Goal: Information Seeking & Learning: Learn about a topic

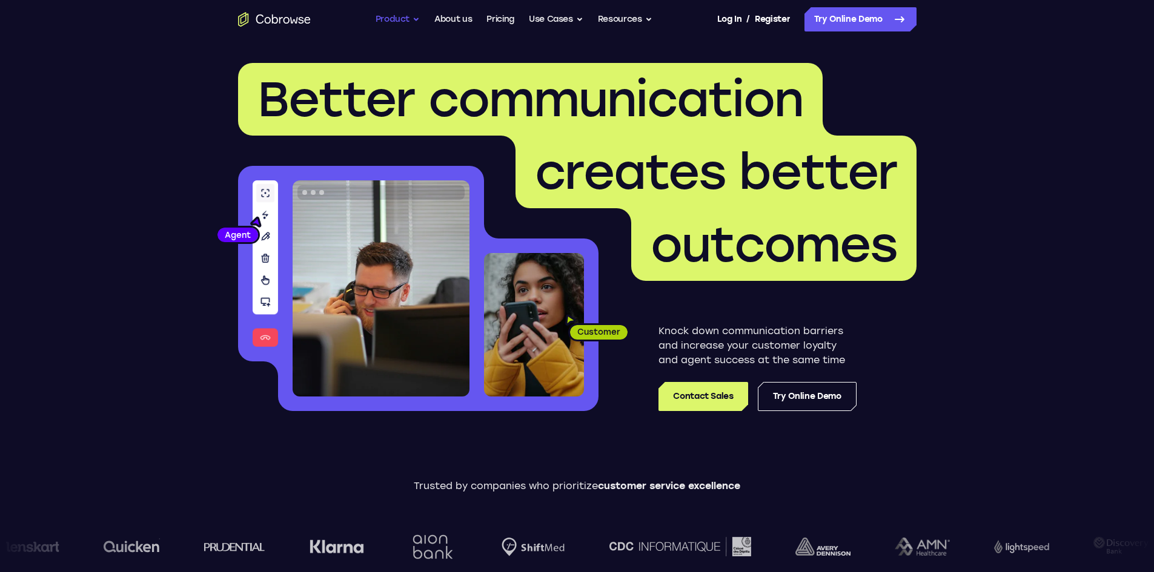
click at [382, 19] on button "Product" at bounding box center [398, 19] width 45 height 24
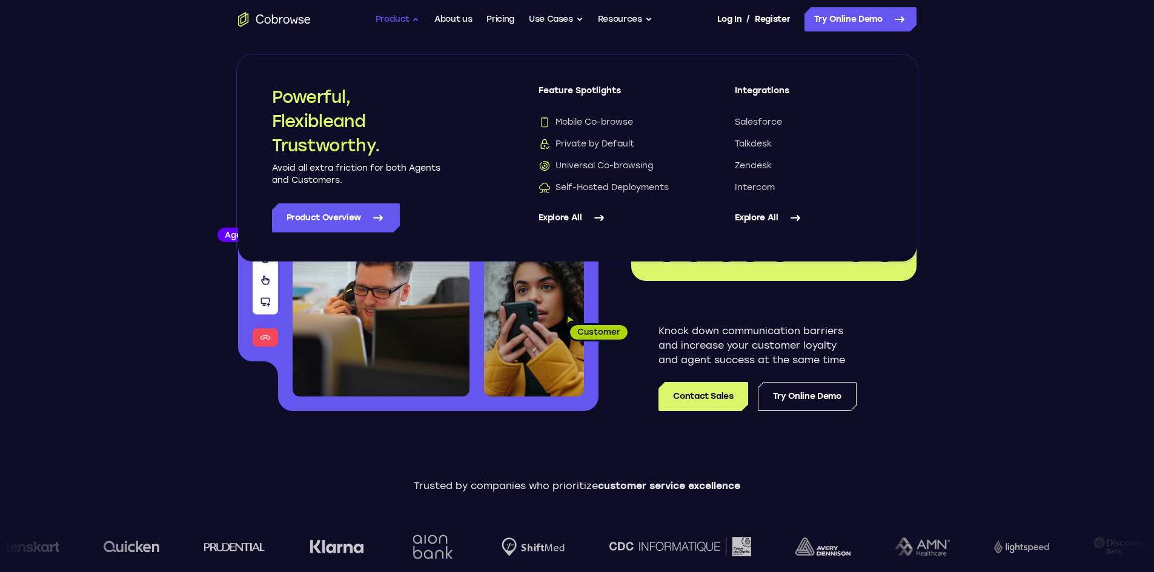
click at [382, 19] on button "Product" at bounding box center [398, 19] width 45 height 24
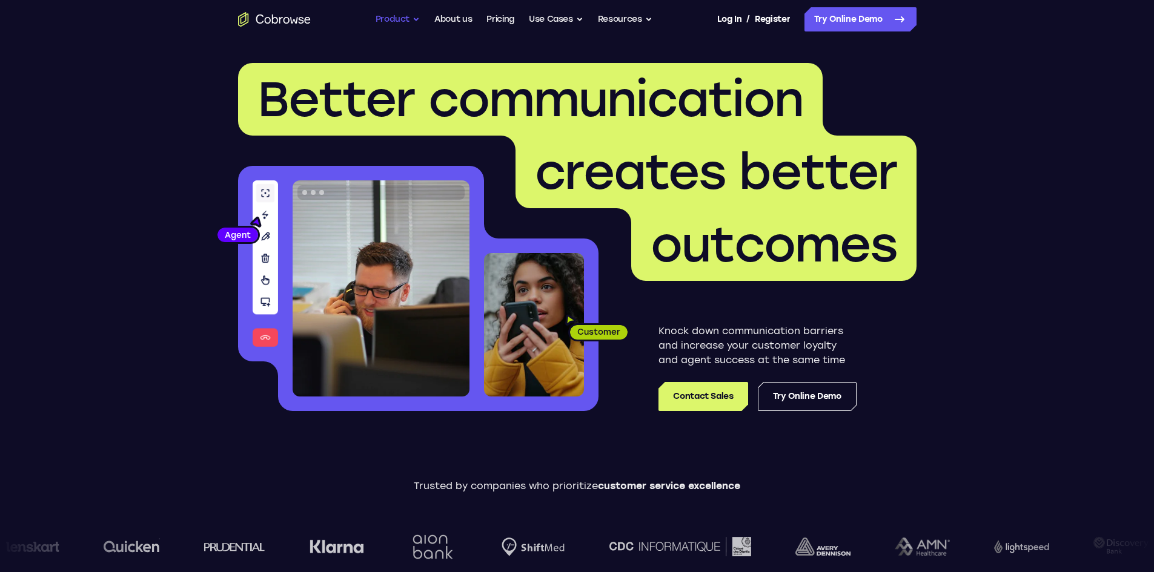
click at [405, 22] on button "Product" at bounding box center [398, 19] width 45 height 24
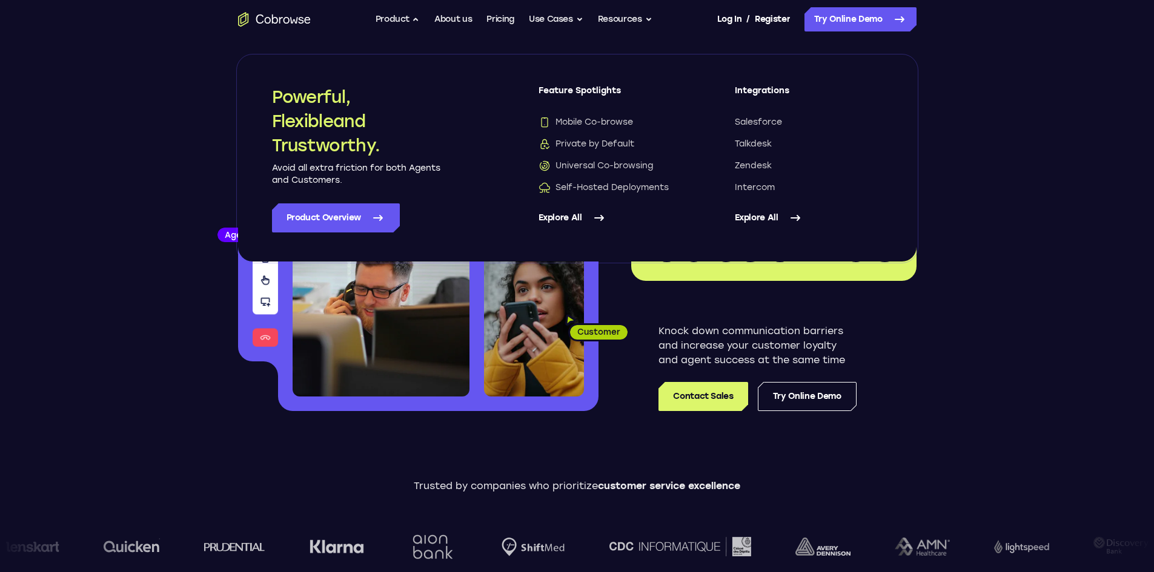
drag, startPoint x: 219, startPoint y: 149, endPoint x: 1038, endPoint y: 377, distance: 849.5
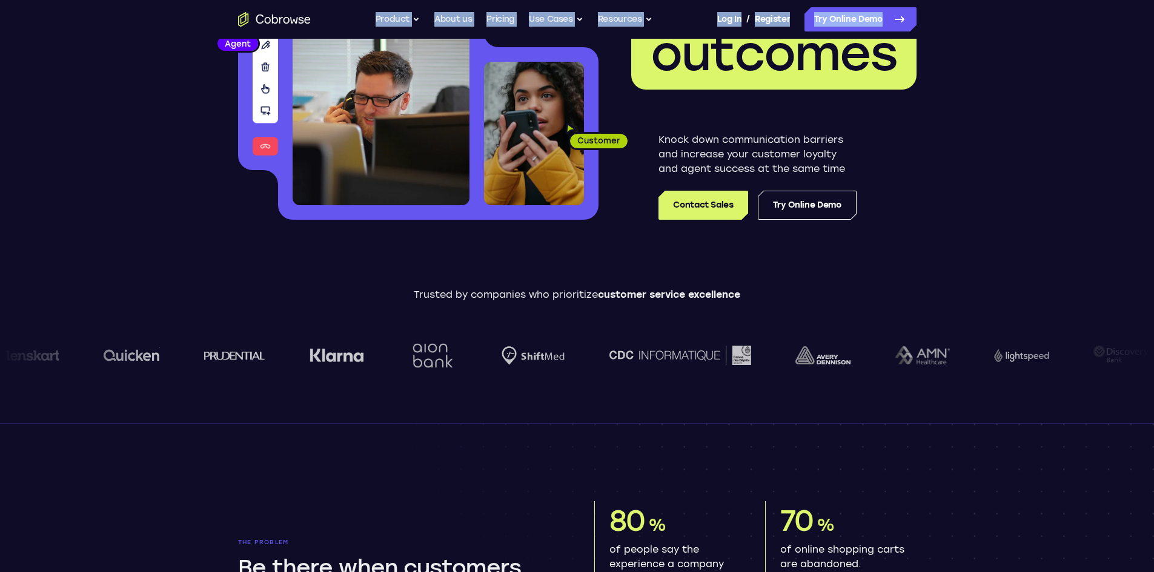
scroll to position [363, 0]
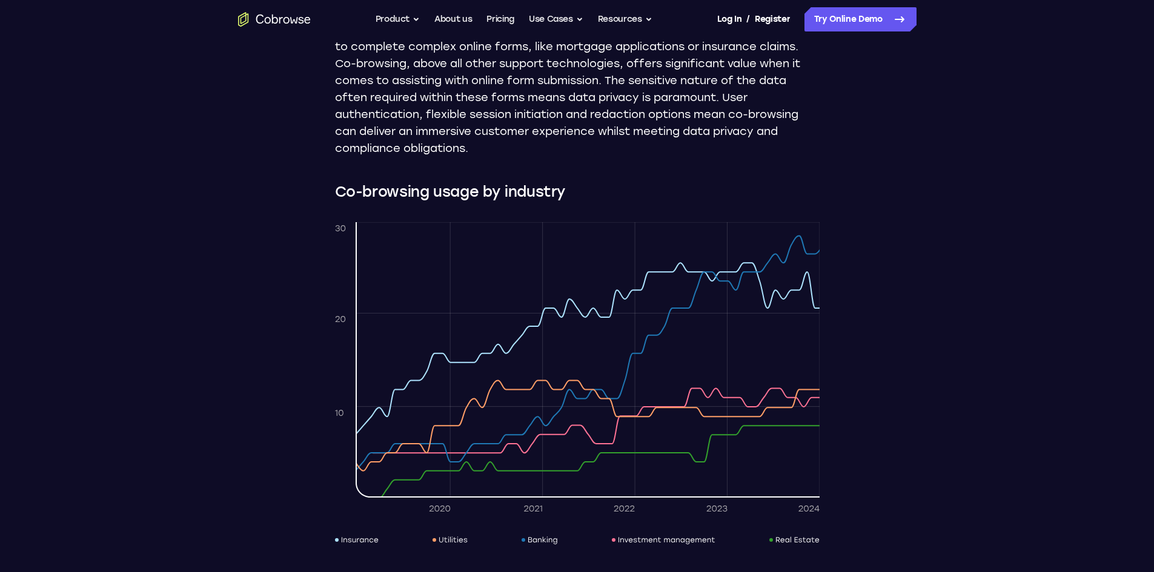
scroll to position [1514, 0]
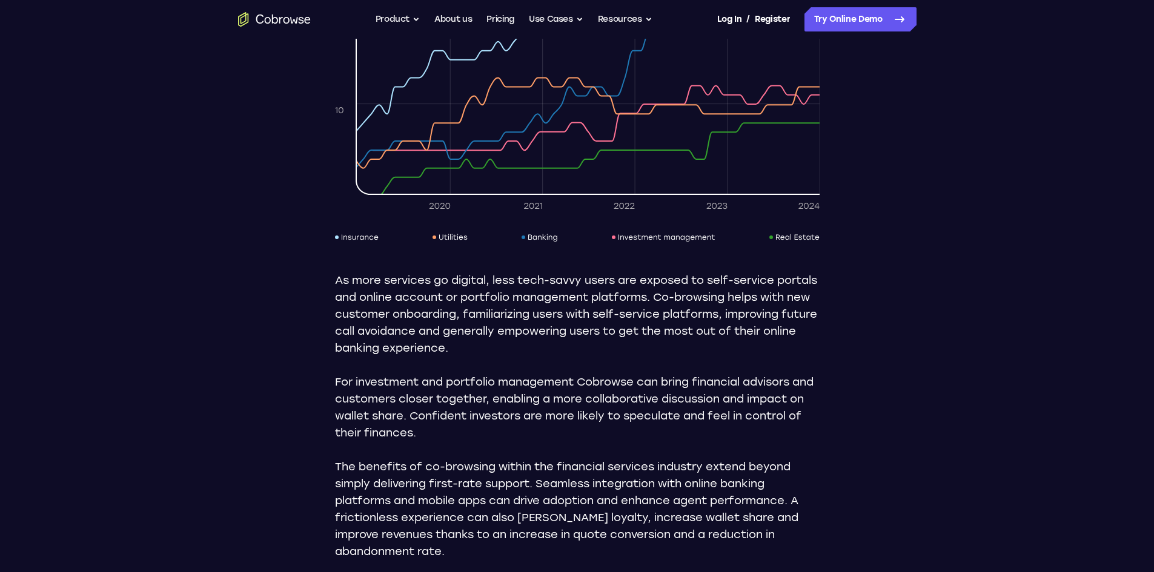
click at [272, 22] on icon "Go to the home page" at bounding box center [274, 19] width 6 height 9
